Goal: Transaction & Acquisition: Book appointment/travel/reservation

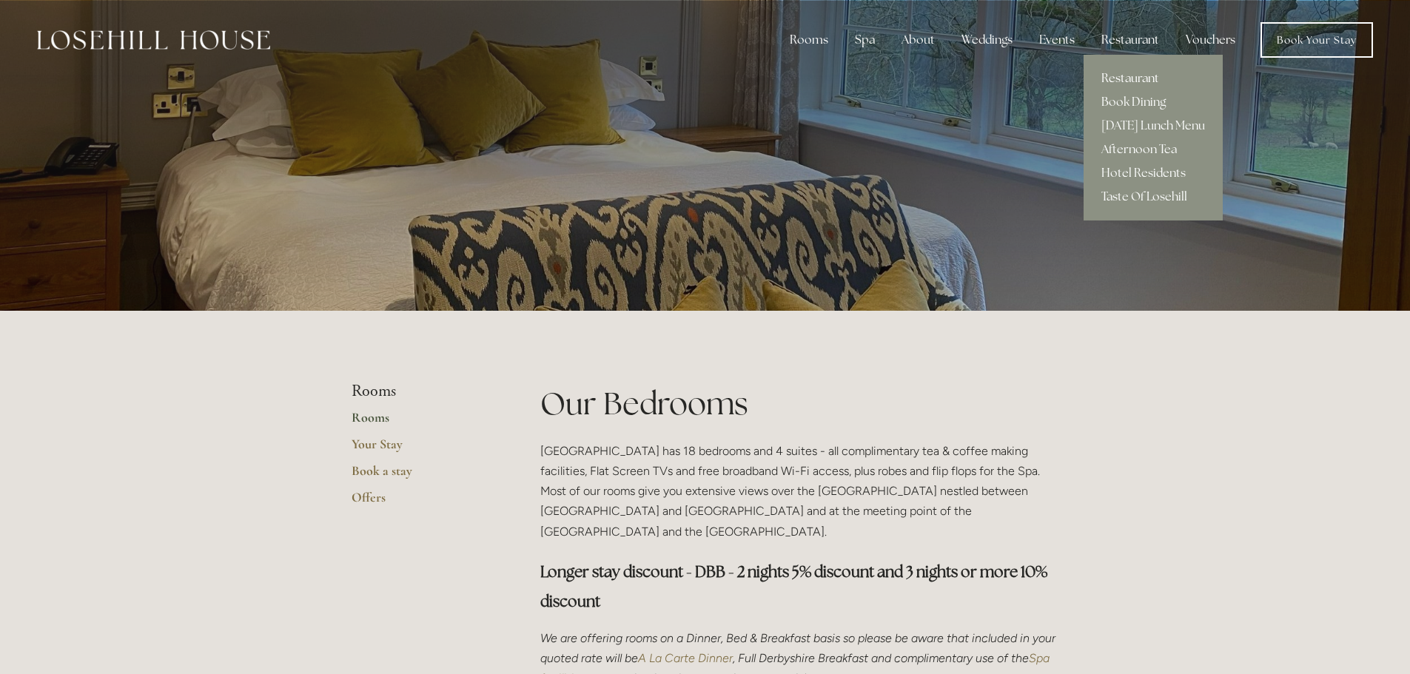
click at [1112, 81] on link "Restaurant" at bounding box center [1152, 79] width 139 height 24
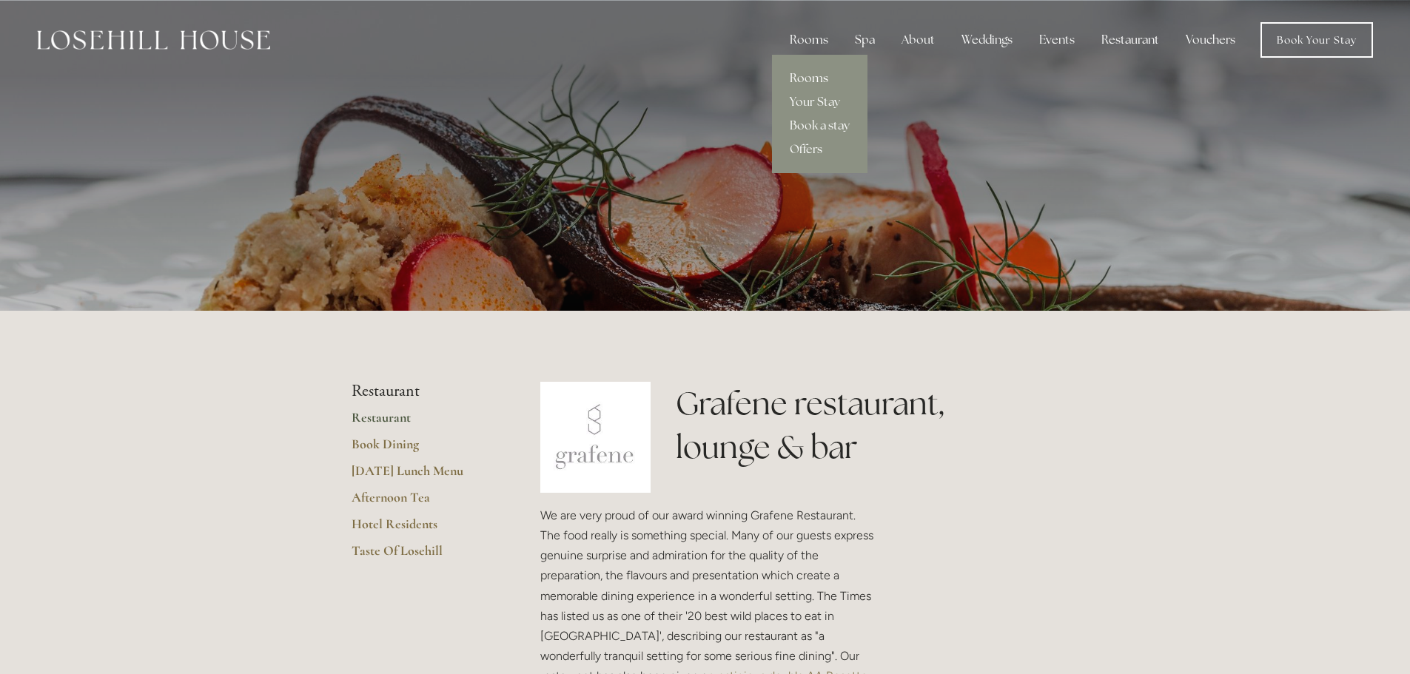
click at [817, 75] on link "Rooms" at bounding box center [819, 79] width 95 height 24
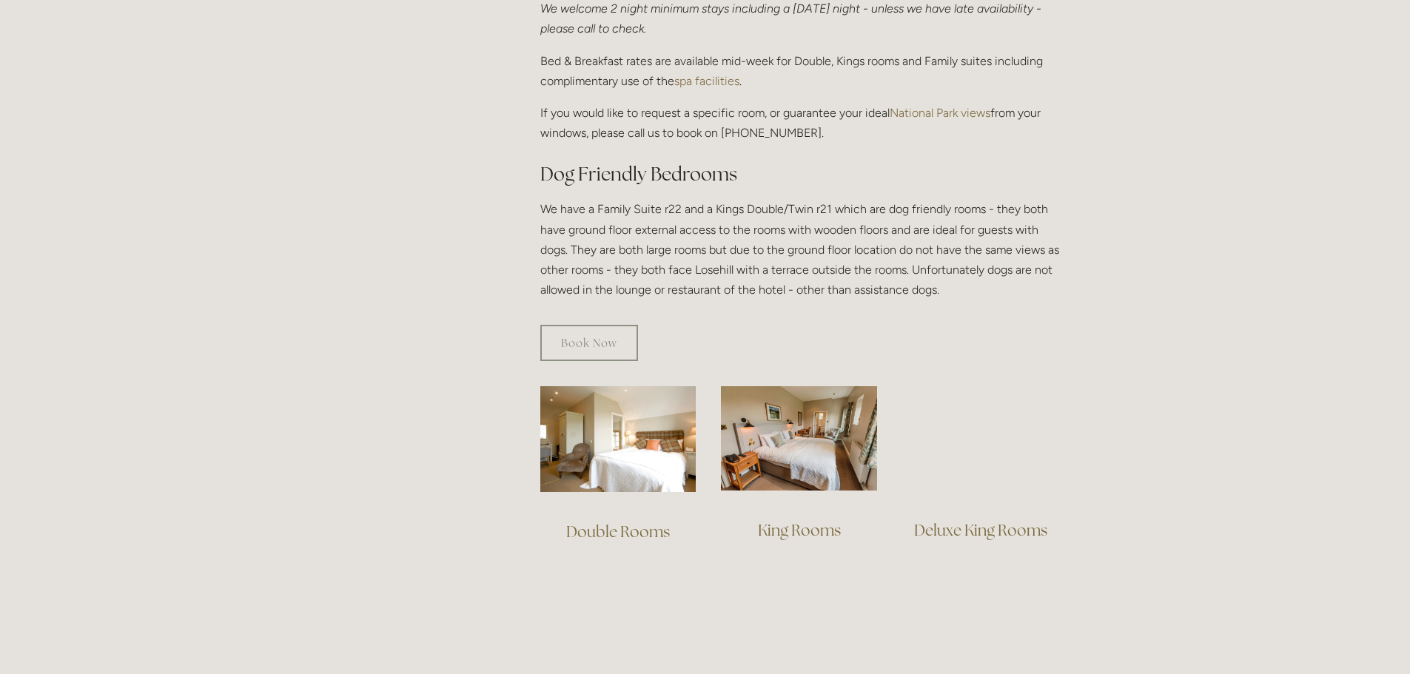
scroll to position [814, 0]
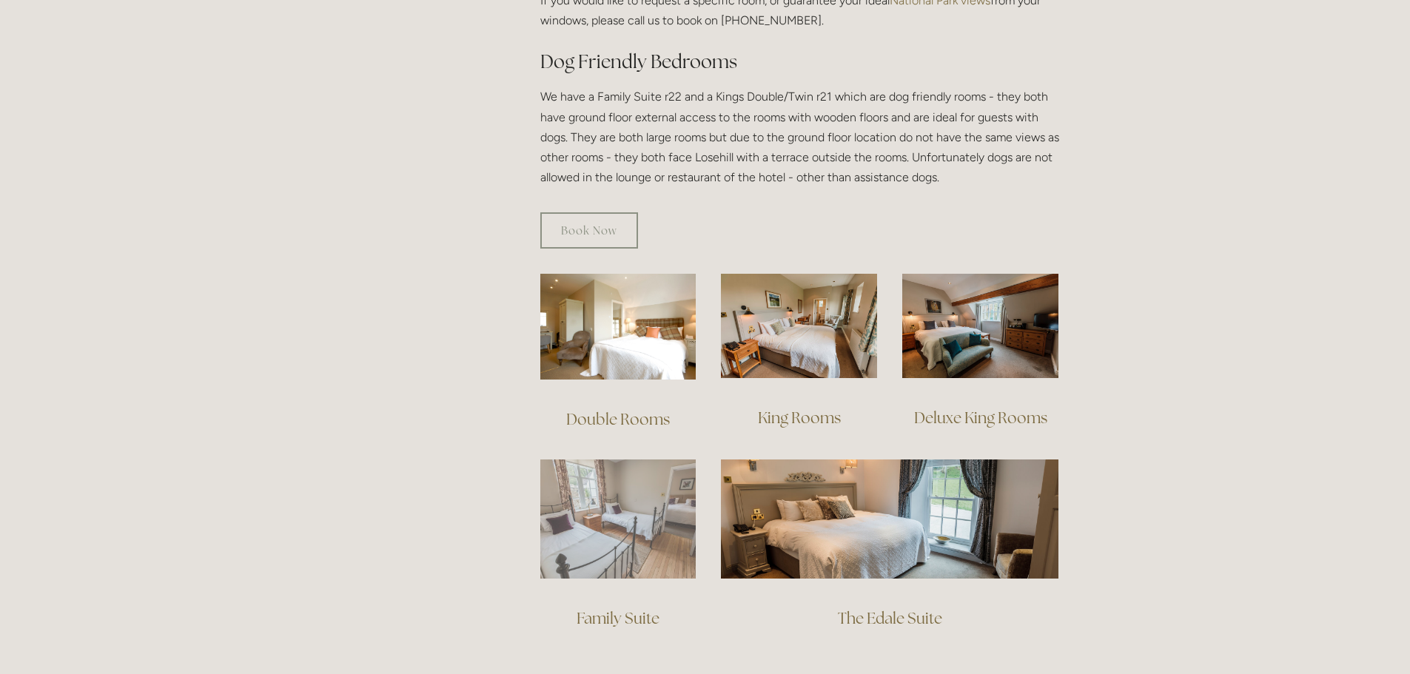
click at [658, 535] on img at bounding box center [618, 519] width 156 height 119
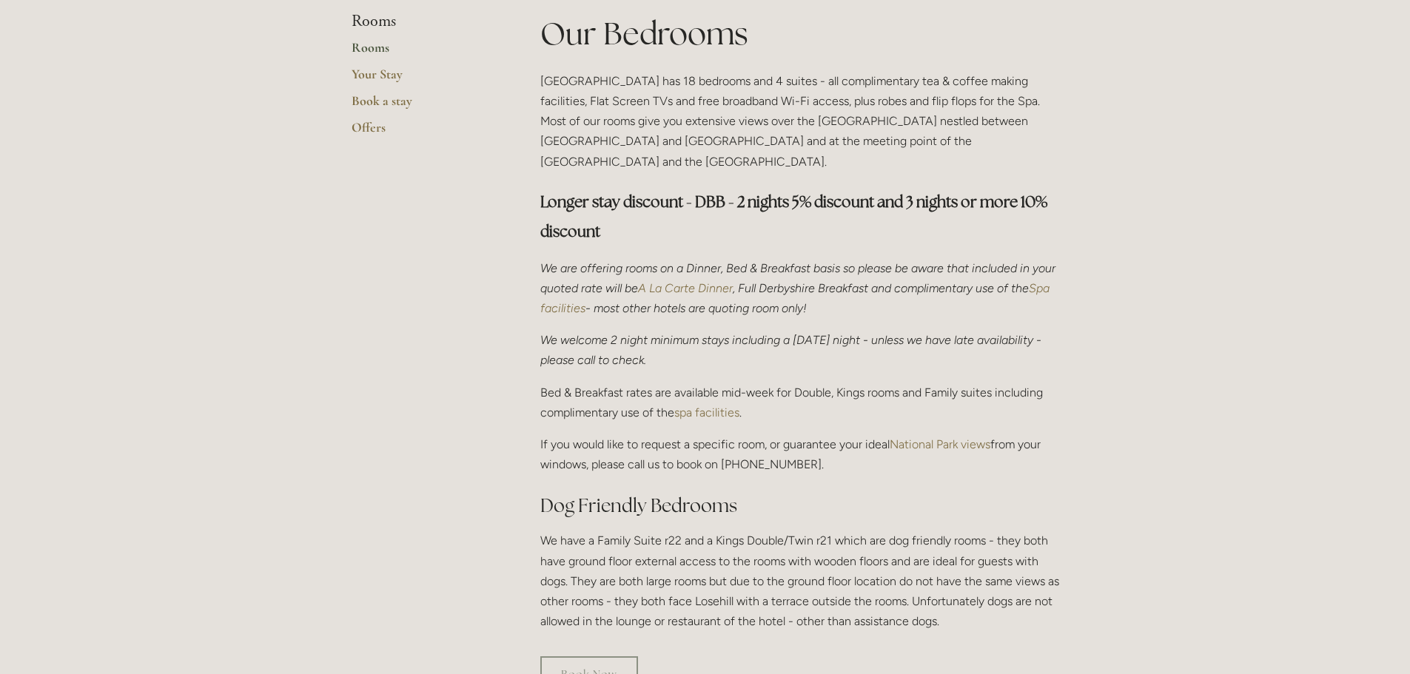
scroll to position [0, 0]
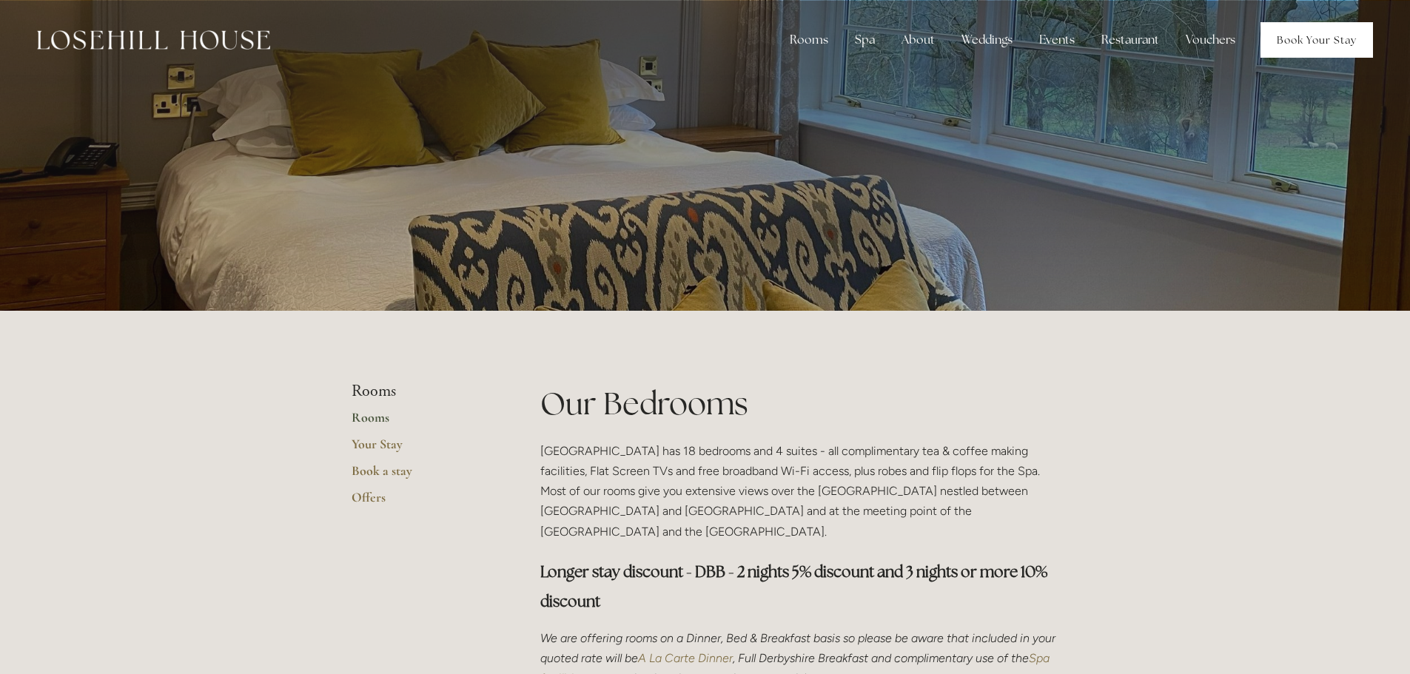
click at [1275, 24] on link "Book Your Stay" at bounding box center [1316, 40] width 112 height 36
